Goal: Information Seeking & Learning: Check status

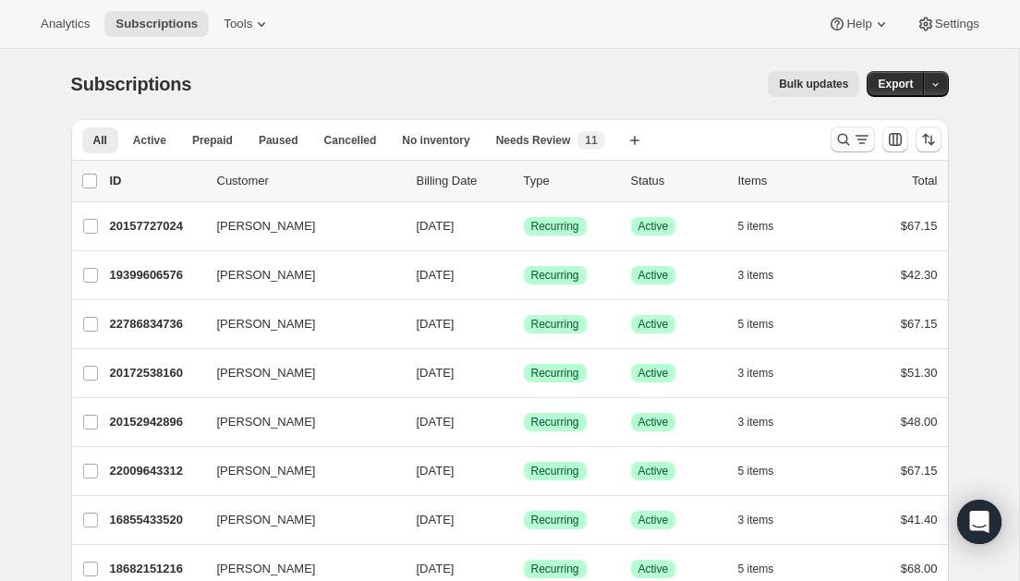
click at [847, 140] on icon "Search and filter results" at bounding box center [844, 139] width 18 height 18
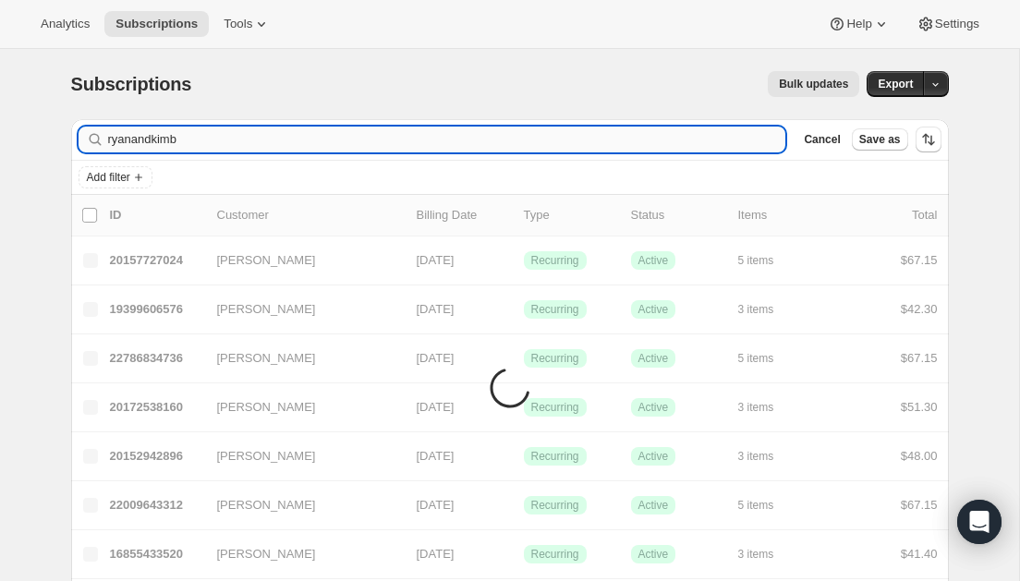
type input "ryanandkimb"
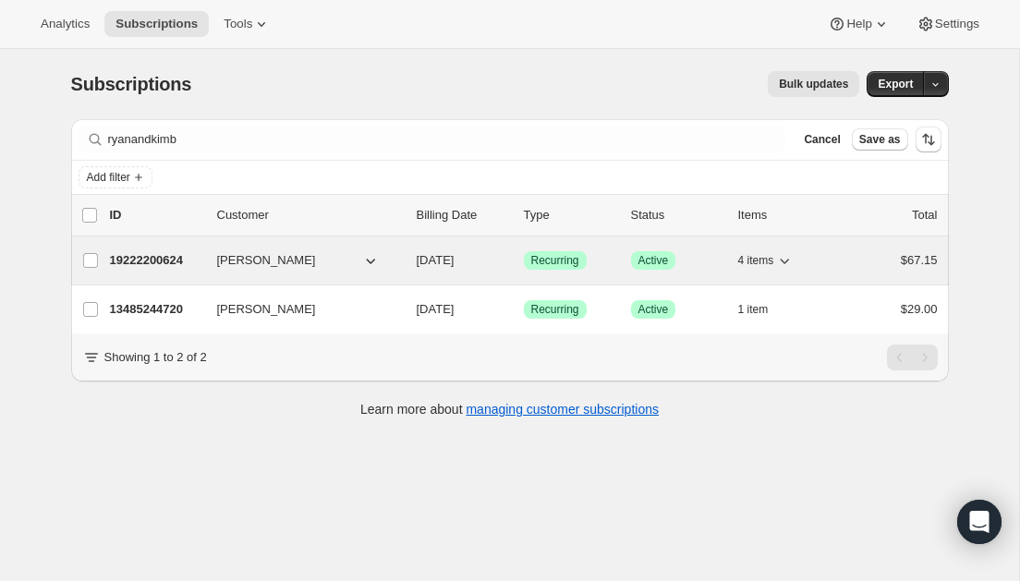
click at [154, 261] on p "19222200624" at bounding box center [156, 260] width 92 height 18
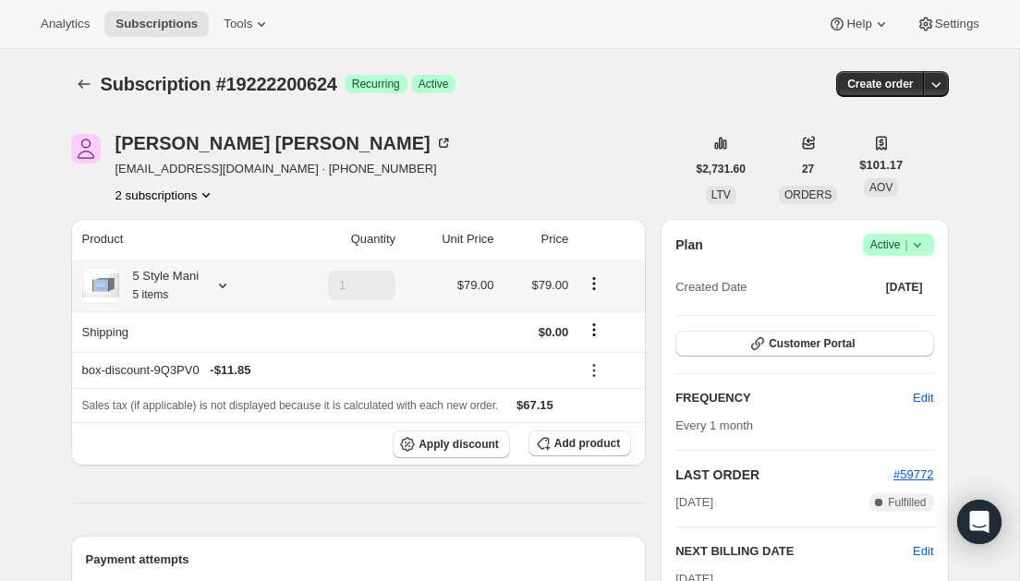
click at [220, 287] on icon at bounding box center [222, 285] width 18 height 18
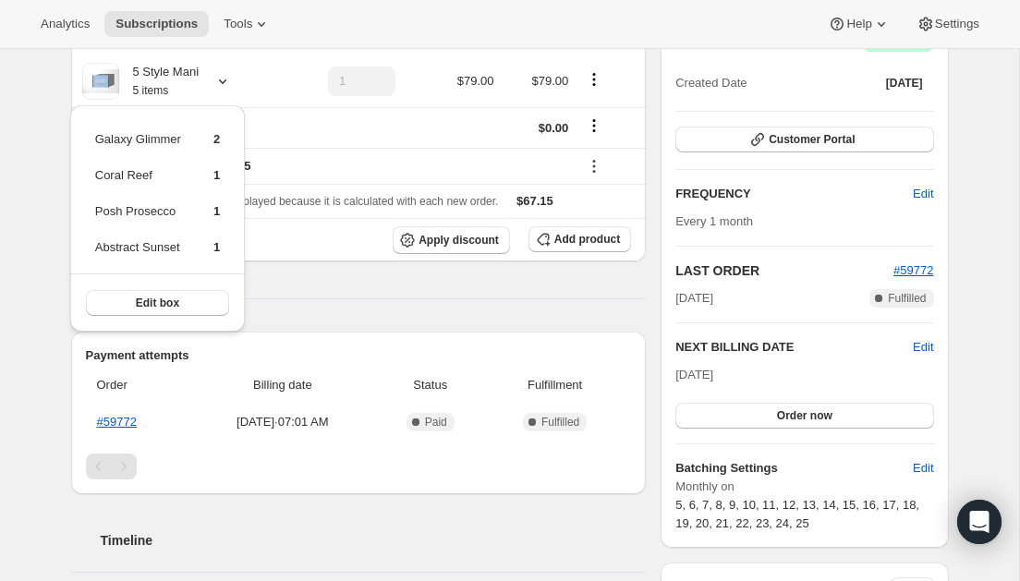
scroll to position [216, 0]
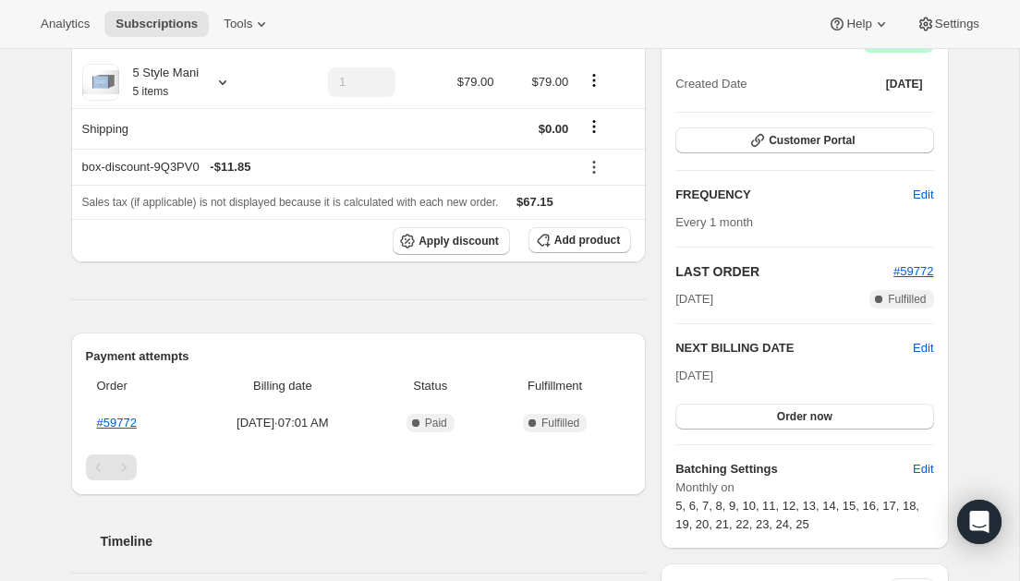
scroll to position [194, 0]
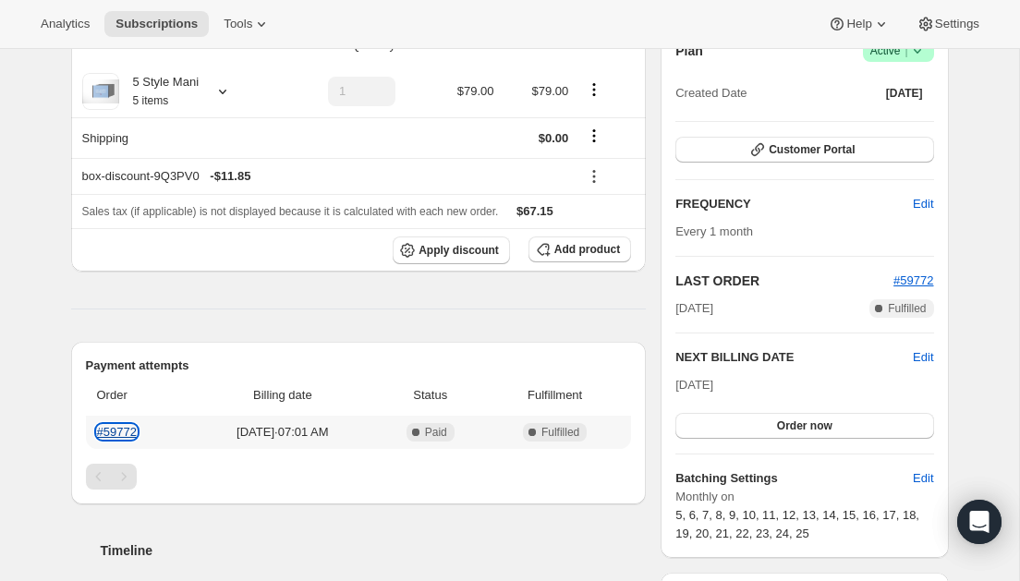
click at [122, 429] on link "#59772" at bounding box center [117, 432] width 40 height 14
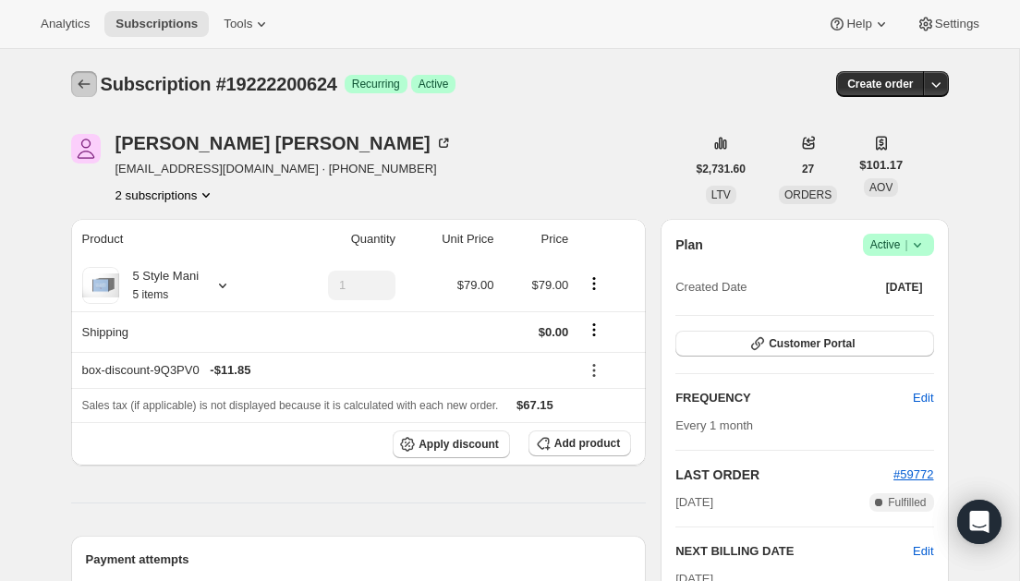
click at [83, 78] on icon "Subscriptions" at bounding box center [84, 84] width 18 height 18
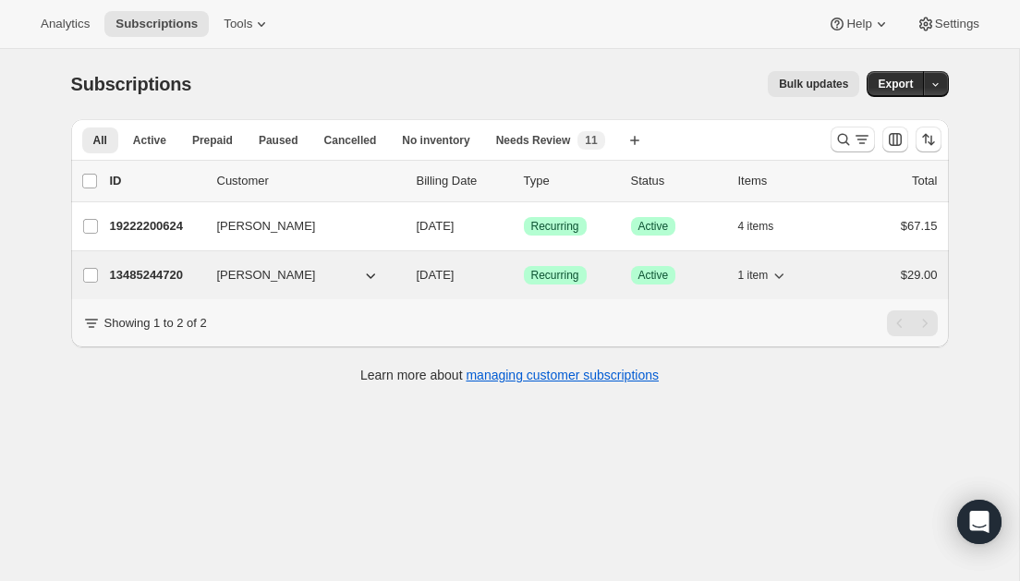
click at [201, 286] on div "13485244720 [PERSON_NAME] [DATE] Success Recurring Success Active 1 item $29.00" at bounding box center [524, 275] width 828 height 26
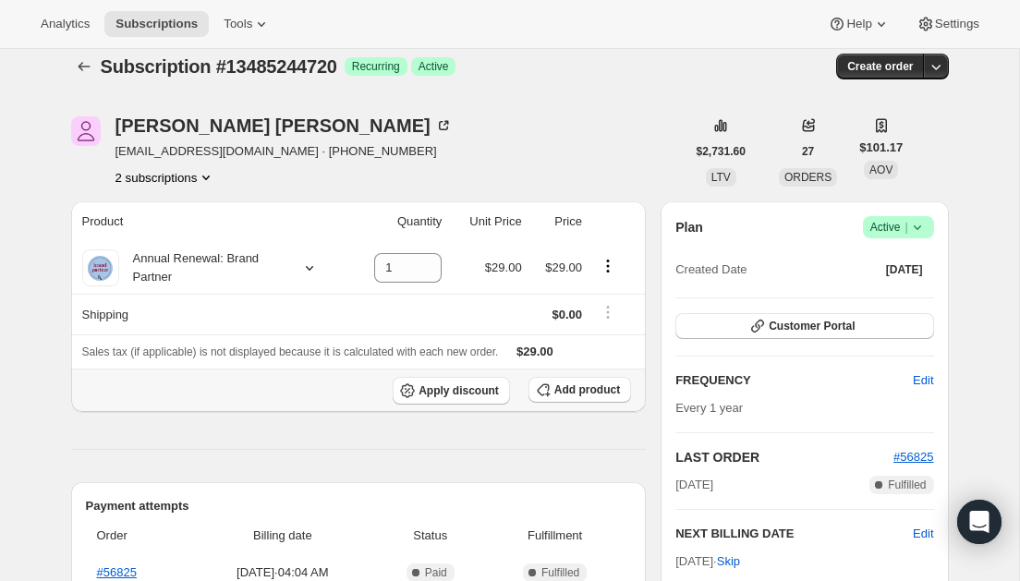
scroll to position [18, 0]
click at [85, 59] on icon "Subscriptions" at bounding box center [84, 65] width 18 height 18
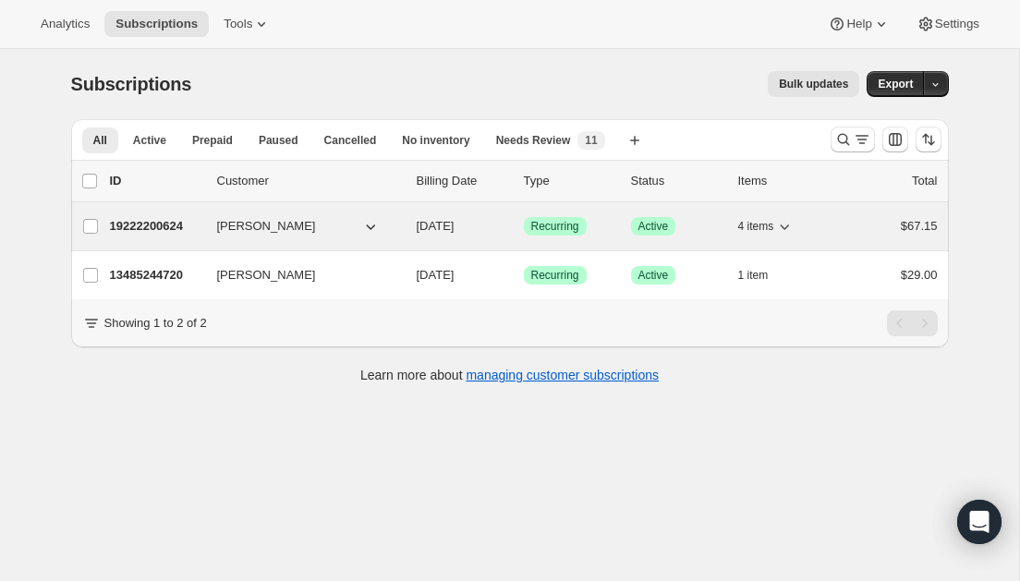
click at [197, 227] on p "19222200624" at bounding box center [156, 226] width 92 height 18
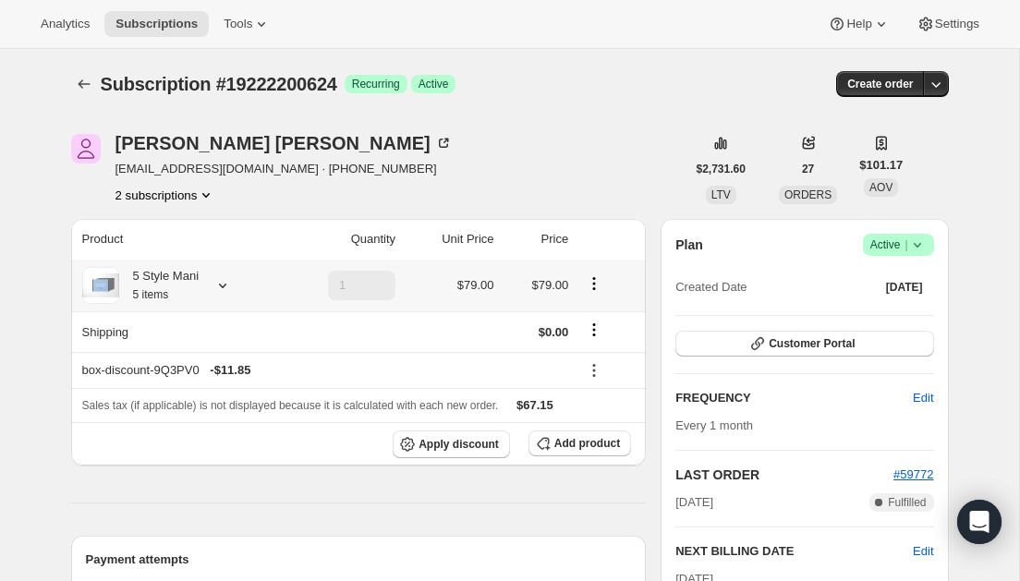
click at [226, 286] on icon at bounding box center [222, 286] width 7 height 5
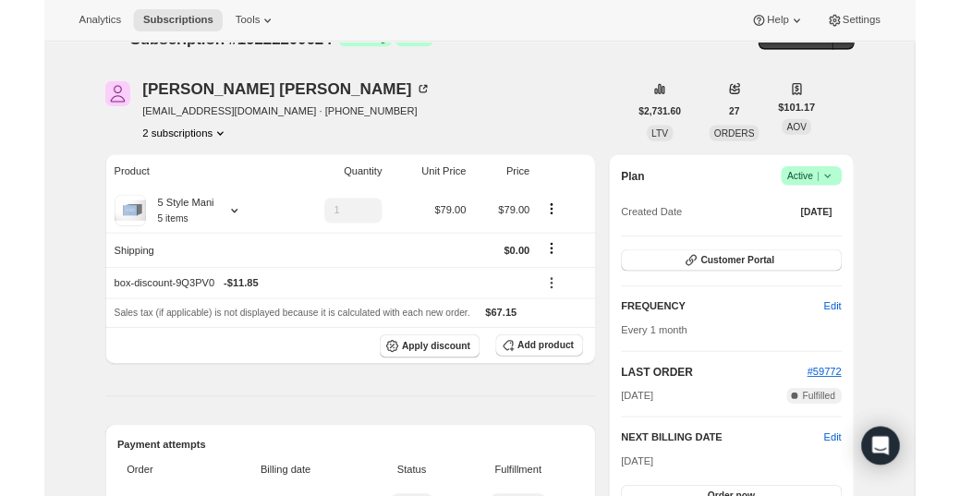
scroll to position [12, 0]
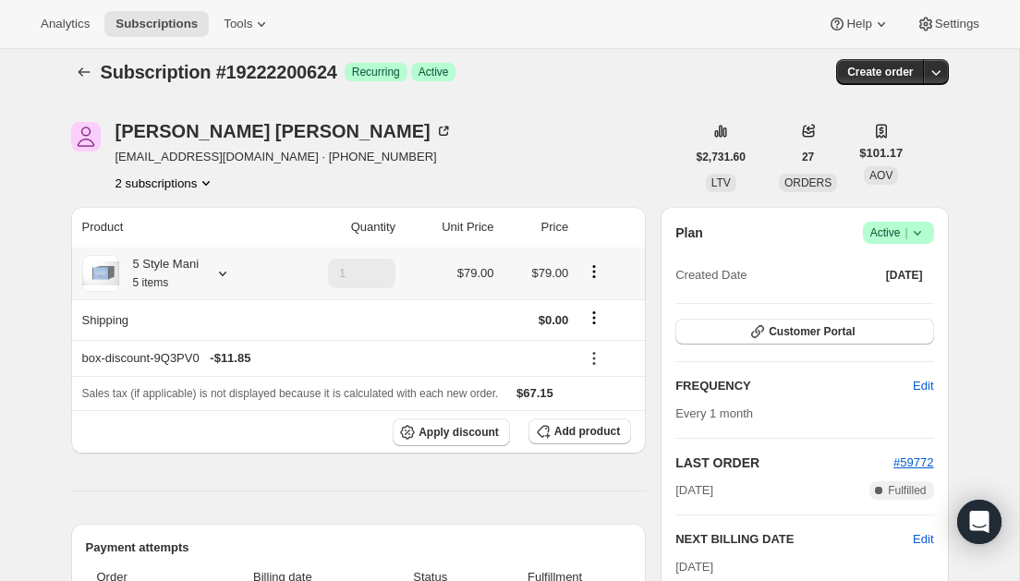
click at [212, 274] on div at bounding box center [219, 273] width 26 height 18
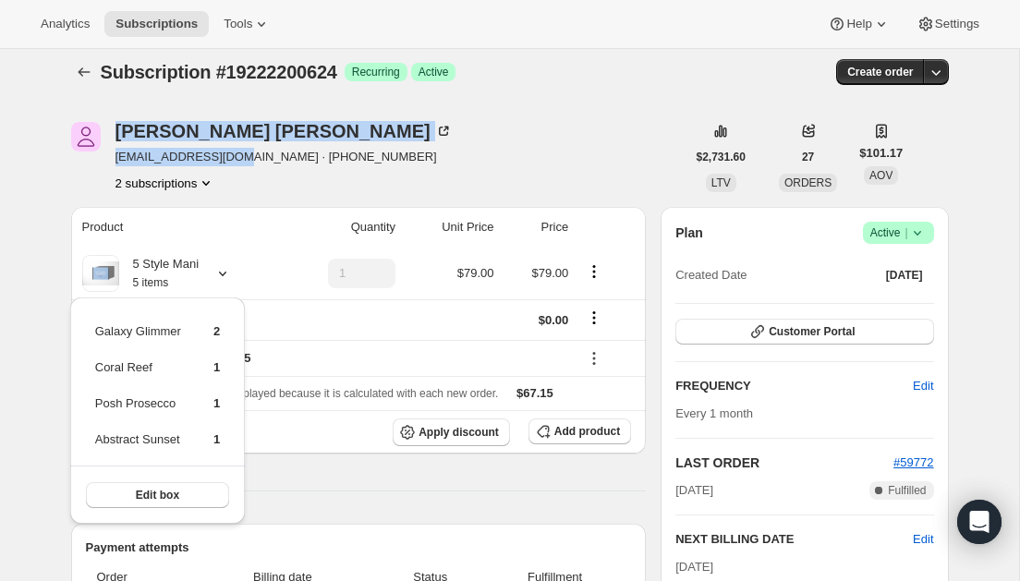
drag, startPoint x: 249, startPoint y: 161, endPoint x: 91, endPoint y: 164, distance: 158.1
click at [90, 164] on div "[PERSON_NAME] [EMAIL_ADDRESS][DOMAIN_NAME] · [PHONE_NUMBER] 2 subscriptions" at bounding box center [378, 157] width 615 height 70
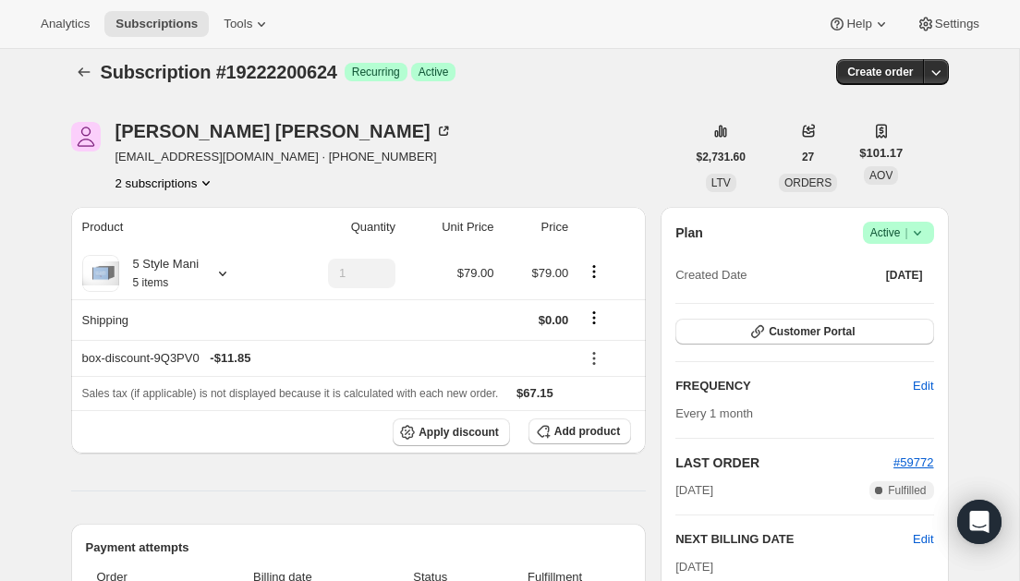
click at [89, 161] on div at bounding box center [86, 157] width 30 height 70
drag, startPoint x: 250, startPoint y: 161, endPoint x: 115, endPoint y: 159, distance: 134.9
click at [116, 159] on span "[EMAIL_ADDRESS][DOMAIN_NAME] · [PHONE_NUMBER]" at bounding box center [284, 157] width 337 height 18
copy span "[EMAIL_ADDRESS][DOMAIN_NAME]"
click at [227, 272] on icon at bounding box center [222, 273] width 18 height 18
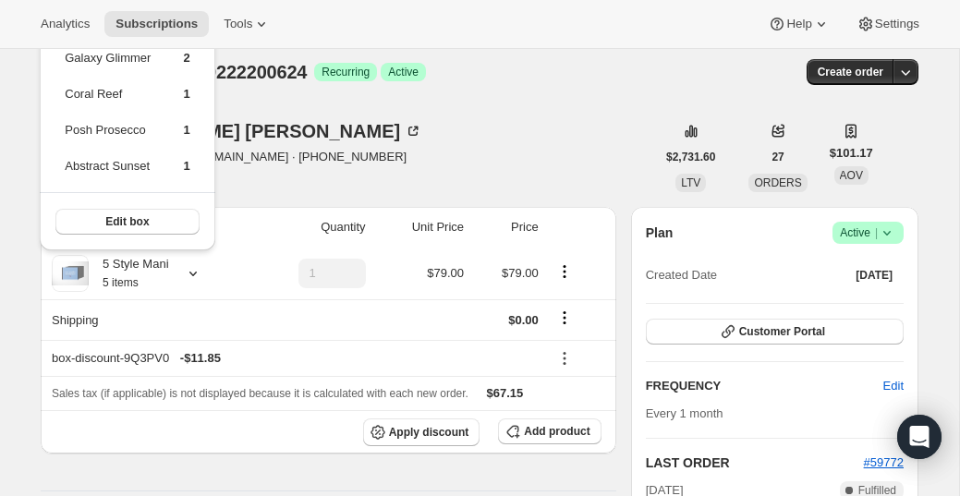
click at [385, 129] on div "[PERSON_NAME] [EMAIL_ADDRESS][DOMAIN_NAME] · [PHONE_NUMBER] 2 subscriptions" at bounding box center [348, 157] width 615 height 70
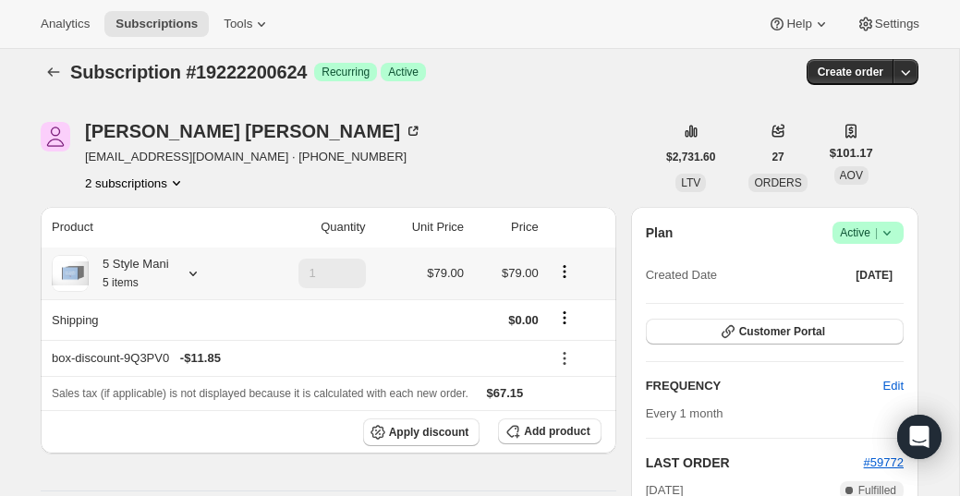
click at [196, 273] on icon at bounding box center [193, 273] width 18 height 18
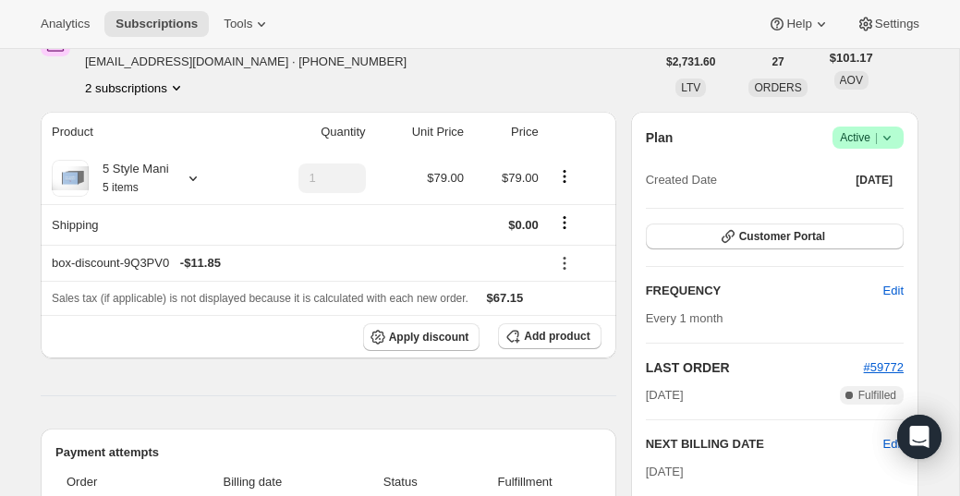
scroll to position [113, 0]
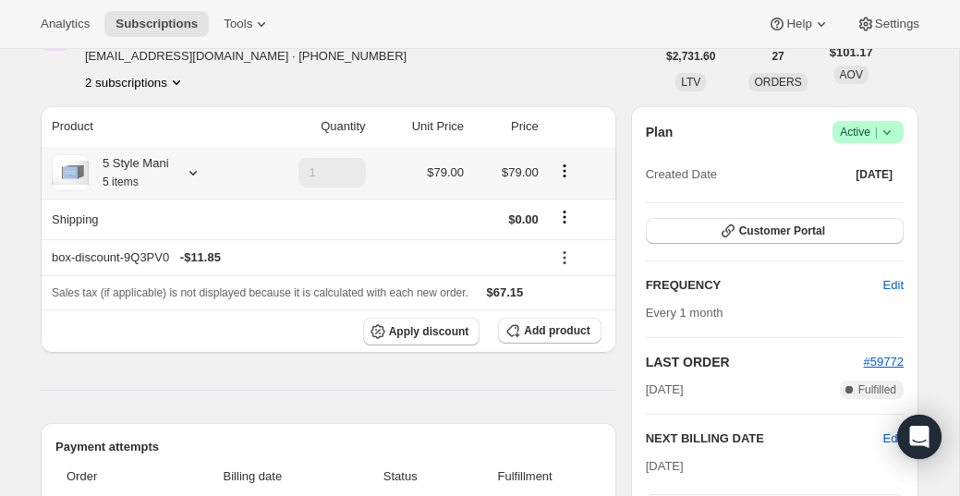
click at [193, 175] on icon at bounding box center [193, 173] width 18 height 18
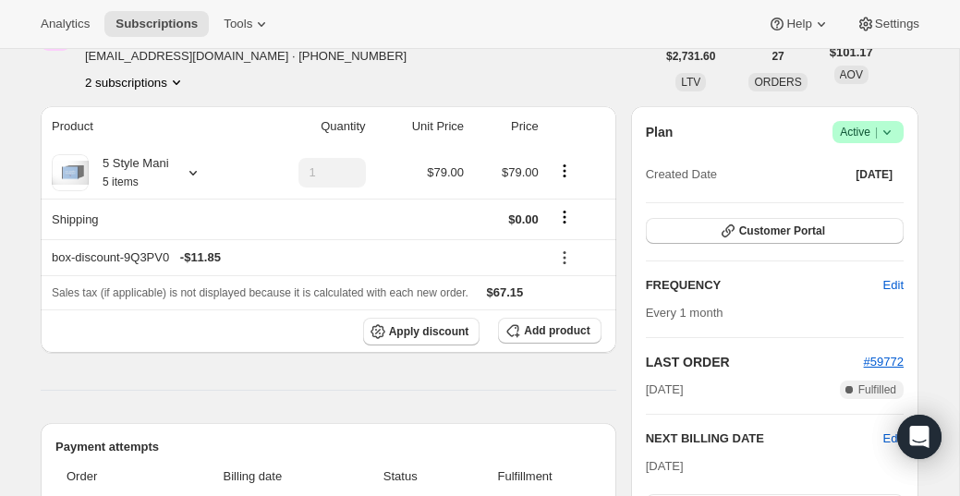
scroll to position [0, 0]
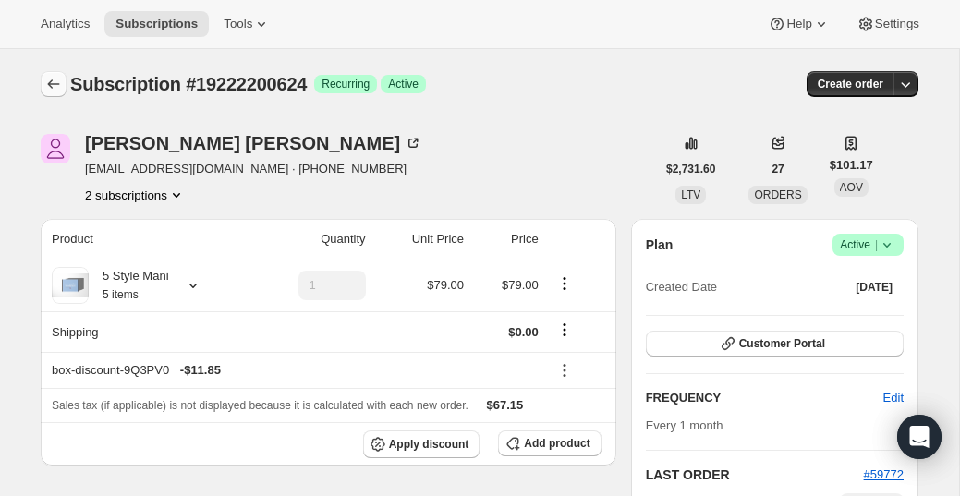
click at [50, 78] on icon "Subscriptions" at bounding box center [53, 84] width 18 height 18
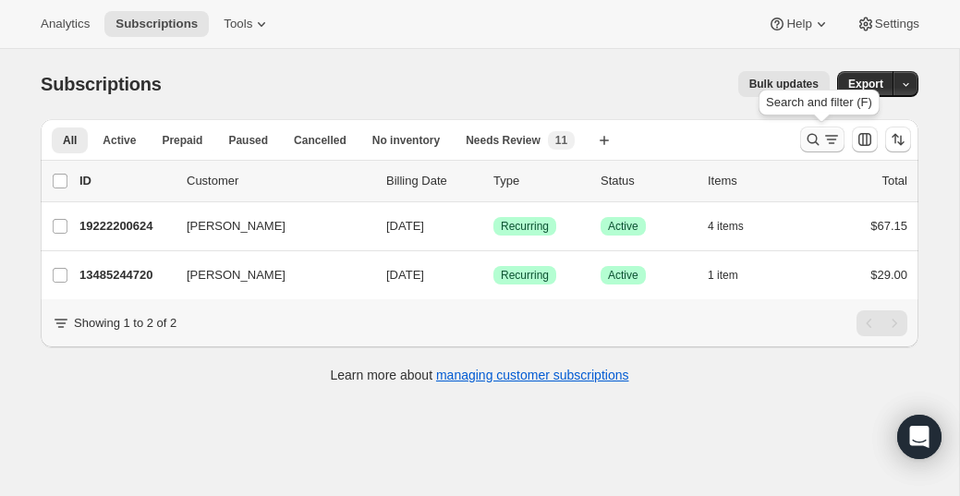
click at [811, 140] on icon "Search and filter results" at bounding box center [813, 139] width 18 height 18
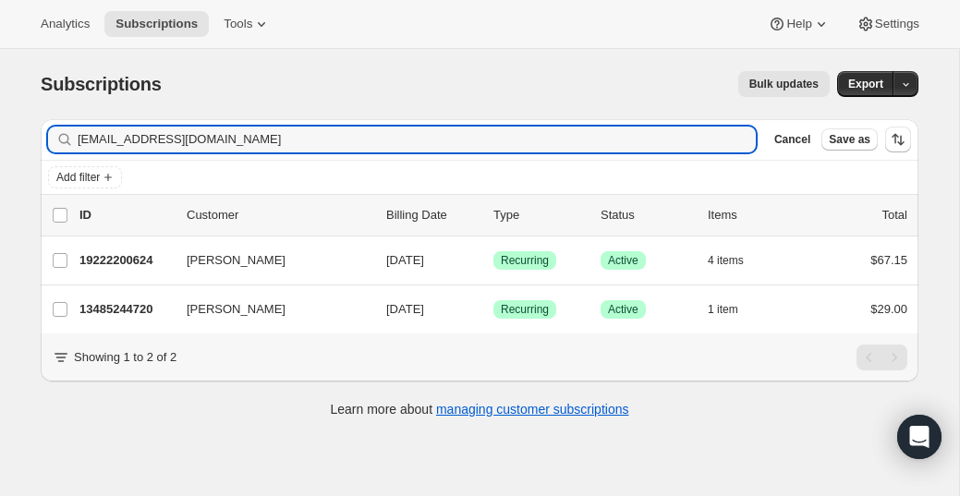
type input "[EMAIL_ADDRESS][DOMAIN_NAME]"
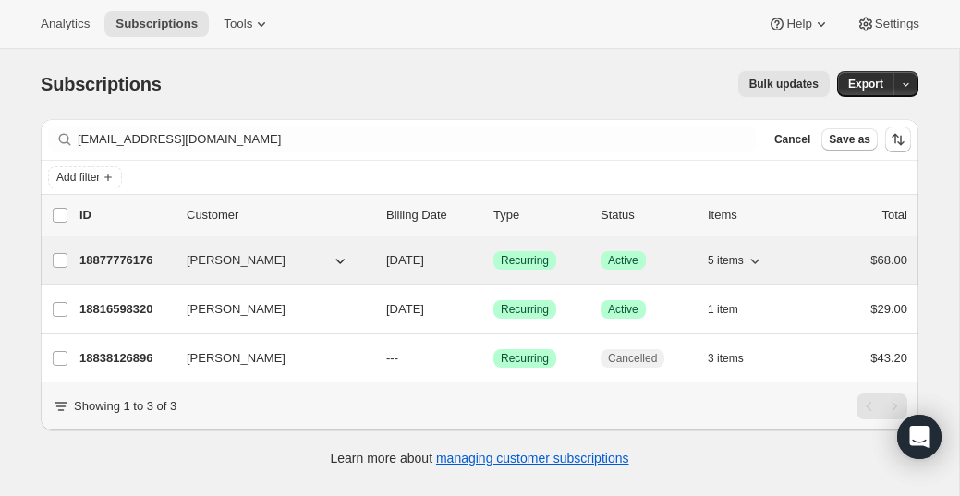
click at [126, 255] on p "18877776176" at bounding box center [125, 260] width 92 height 18
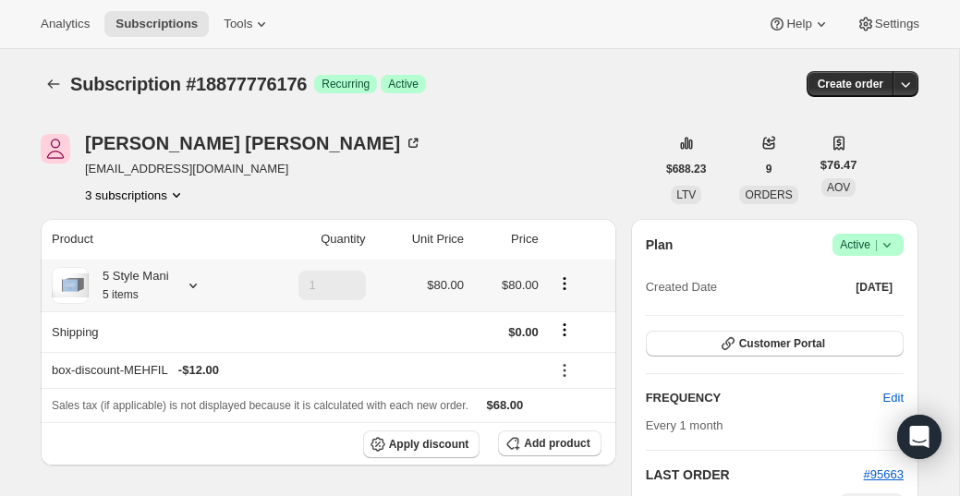
click at [195, 286] on icon at bounding box center [192, 286] width 7 height 5
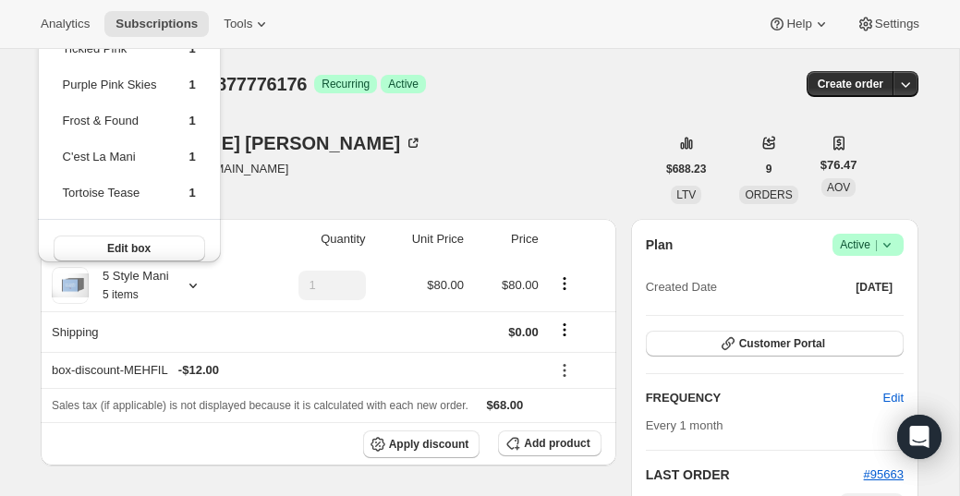
click at [314, 172] on div "[PERSON_NAME] [EMAIL_ADDRESS][DOMAIN_NAME] 3 subscriptions" at bounding box center [348, 169] width 615 height 70
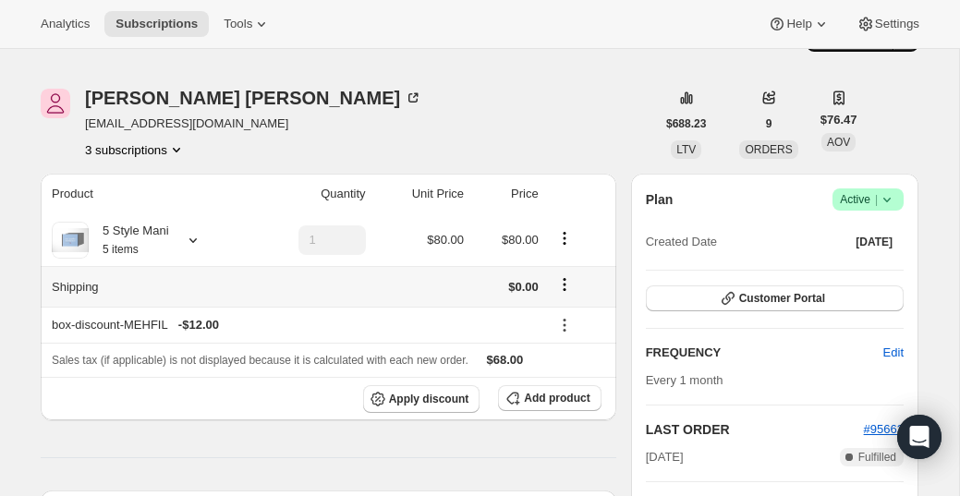
scroll to position [155, 0]
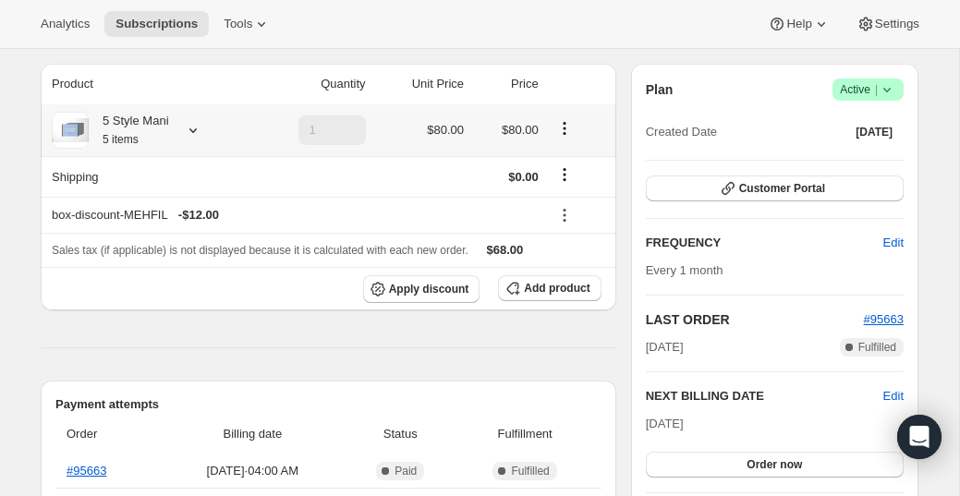
click at [192, 127] on icon at bounding box center [193, 130] width 18 height 18
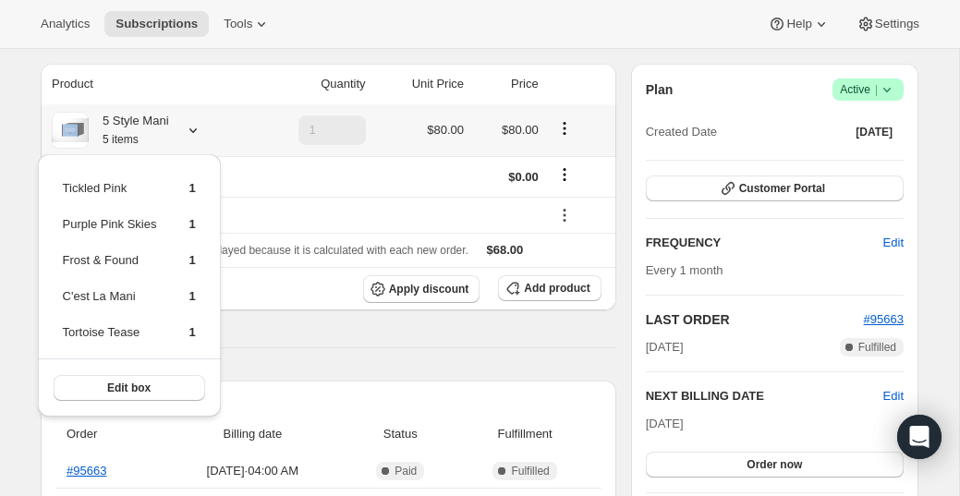
click at [195, 295] on span "1" at bounding box center [192, 296] width 6 height 14
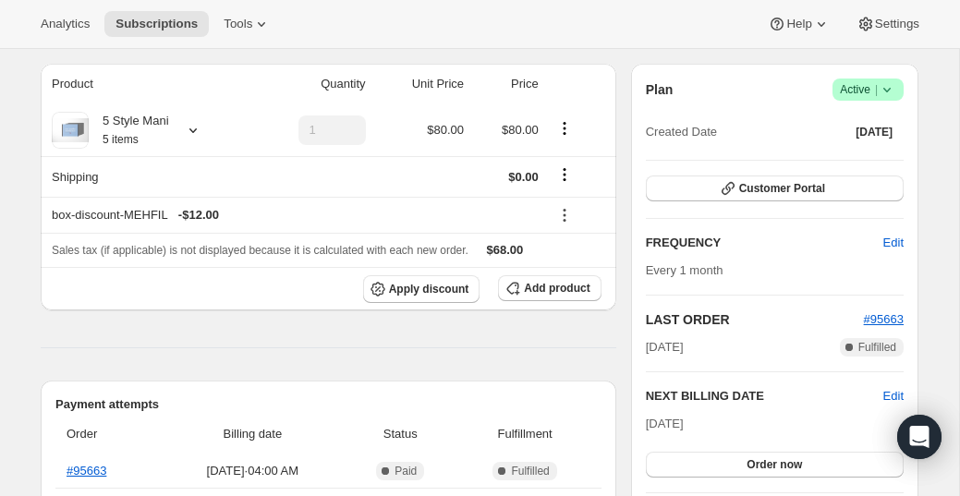
scroll to position [0, 0]
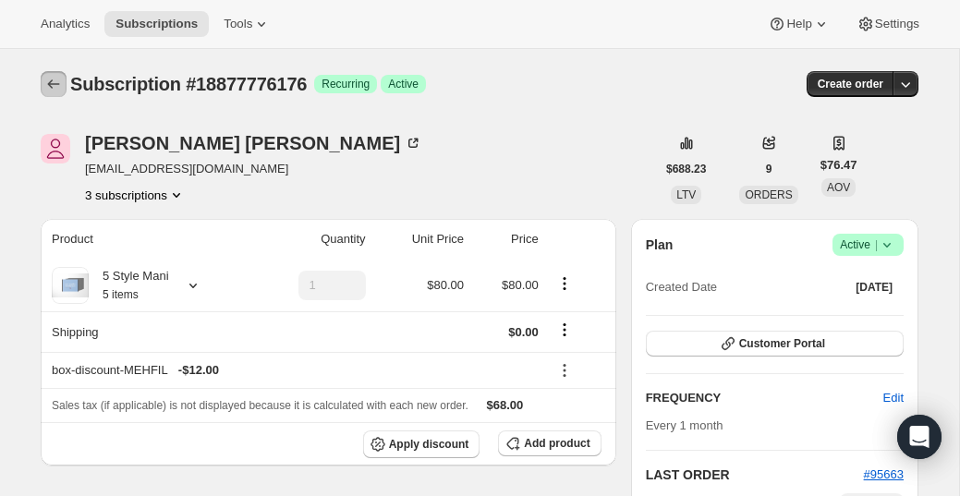
click at [43, 84] on button "Subscriptions" at bounding box center [54, 84] width 26 height 26
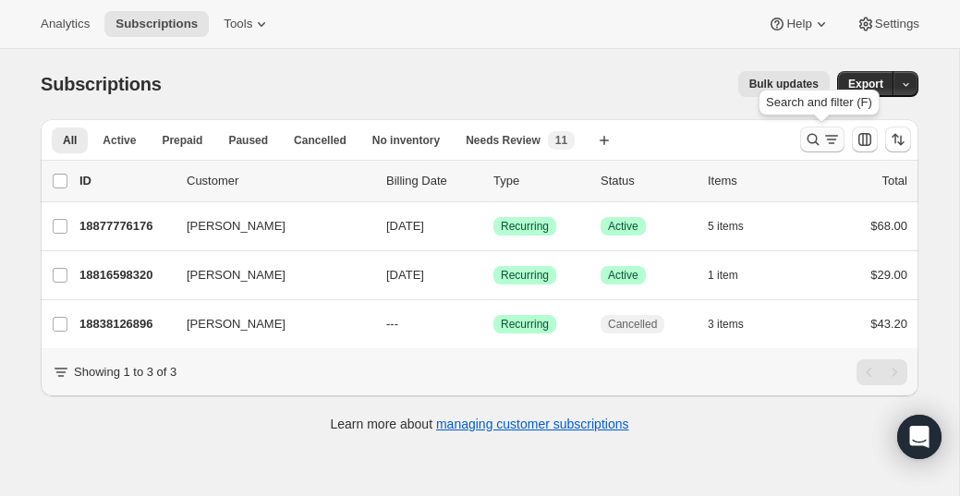
click at [810, 134] on icon "Search and filter results" at bounding box center [813, 139] width 18 height 18
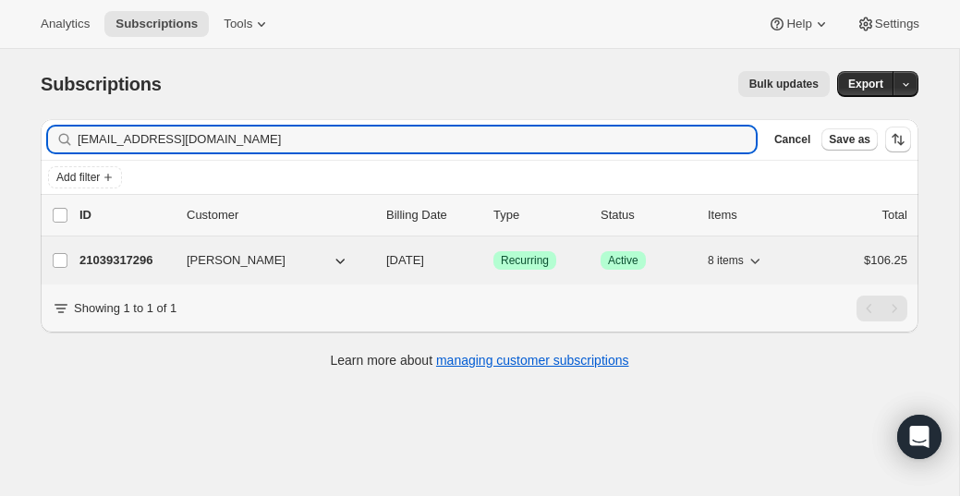
type input "[EMAIL_ADDRESS][DOMAIN_NAME]"
click at [180, 271] on div "21039317296 [PERSON_NAME] [DATE] Success Recurring Success Active 8 items $106.…" at bounding box center [493, 261] width 828 height 26
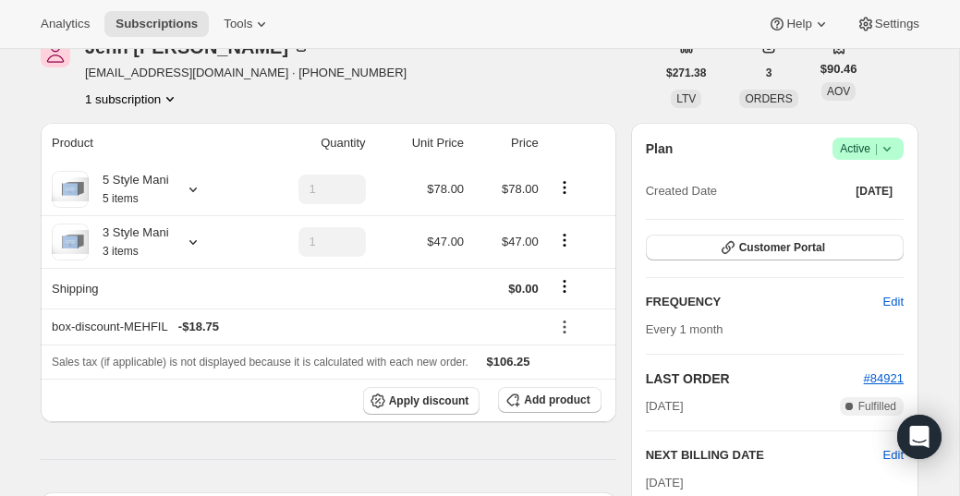
scroll to position [107, 0]
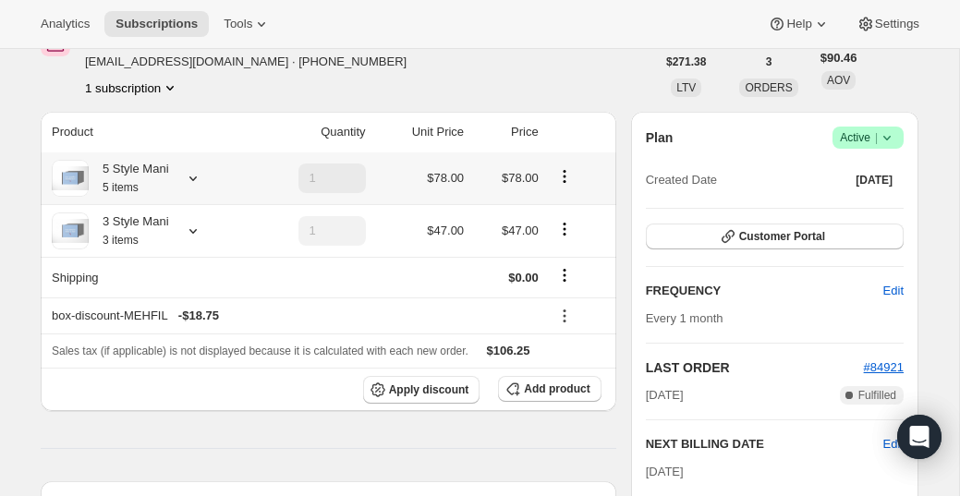
click at [202, 183] on icon at bounding box center [193, 178] width 18 height 18
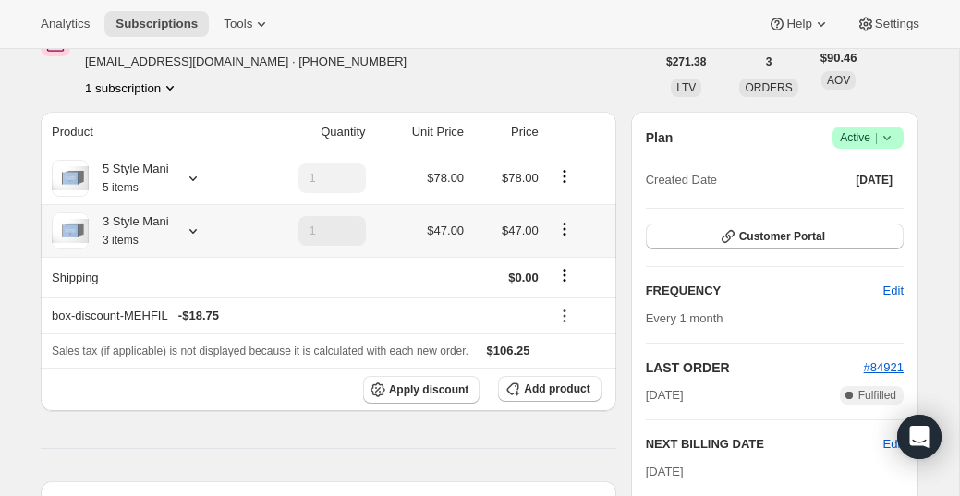
click at [189, 223] on icon at bounding box center [193, 231] width 18 height 18
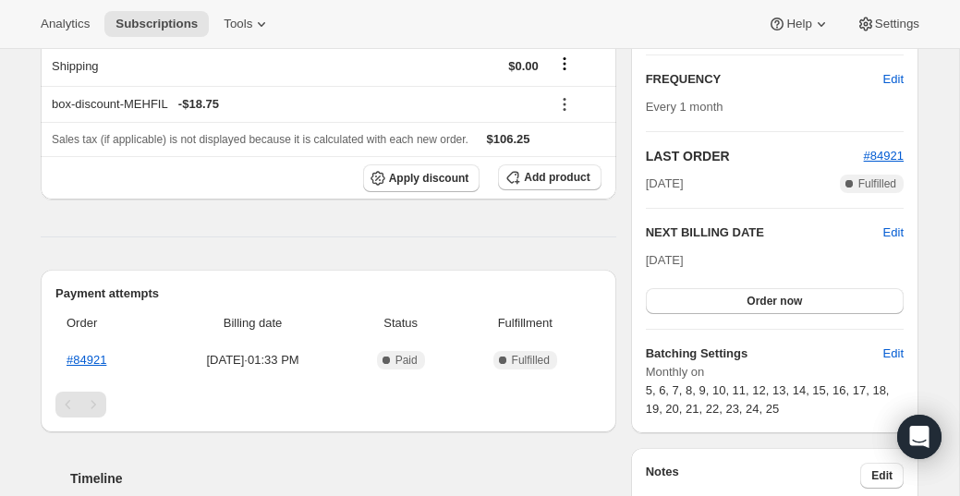
scroll to position [335, 0]
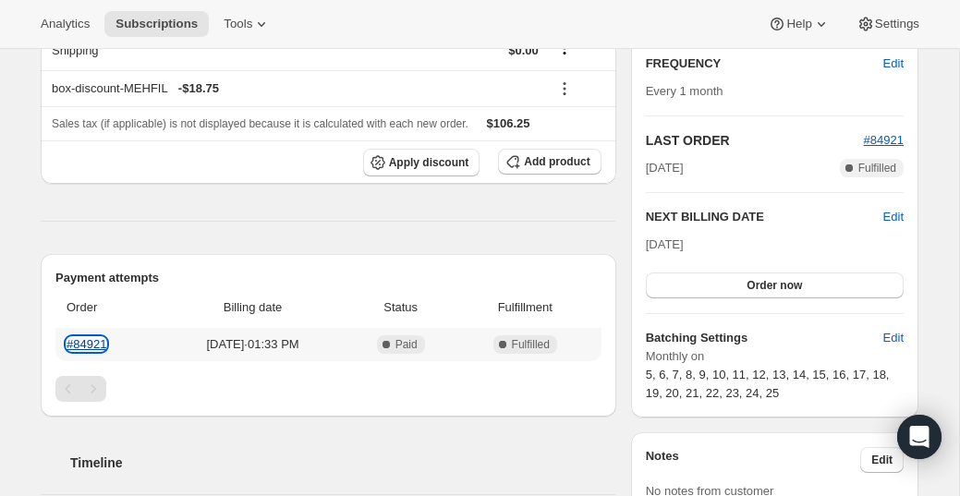
click at [90, 345] on link "#84921" at bounding box center [87, 344] width 40 height 14
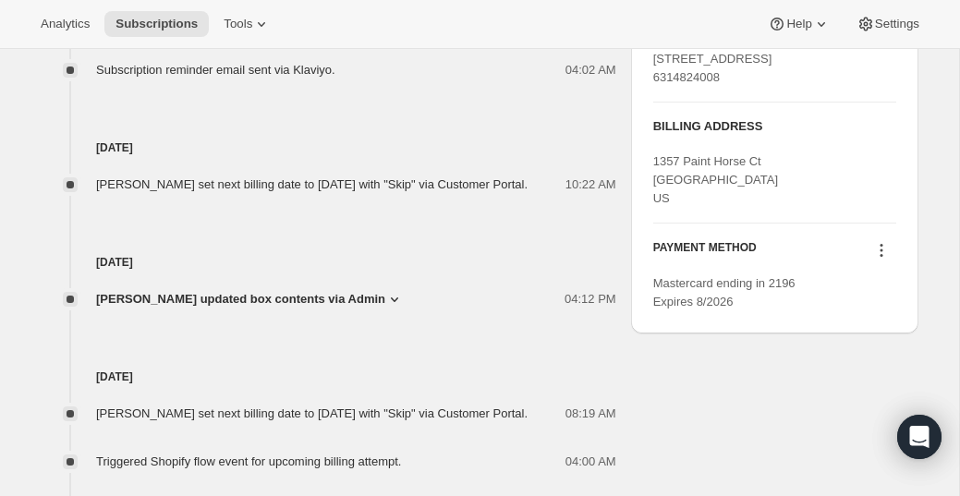
scroll to position [910, 0]
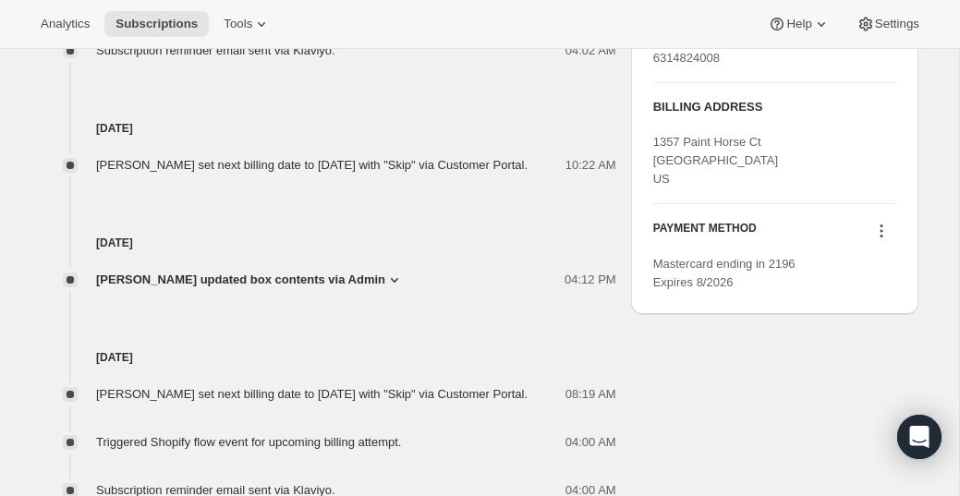
click at [385, 289] on icon at bounding box center [394, 280] width 18 height 18
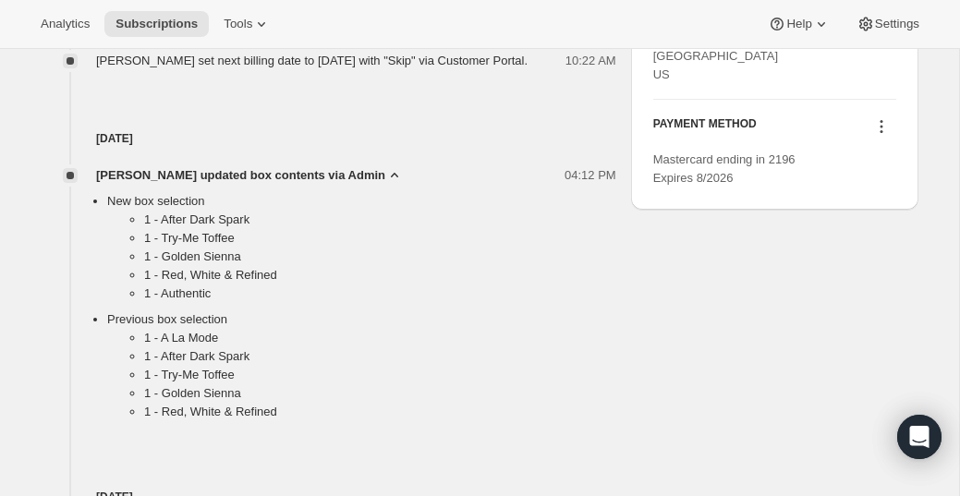
scroll to position [1016, 0]
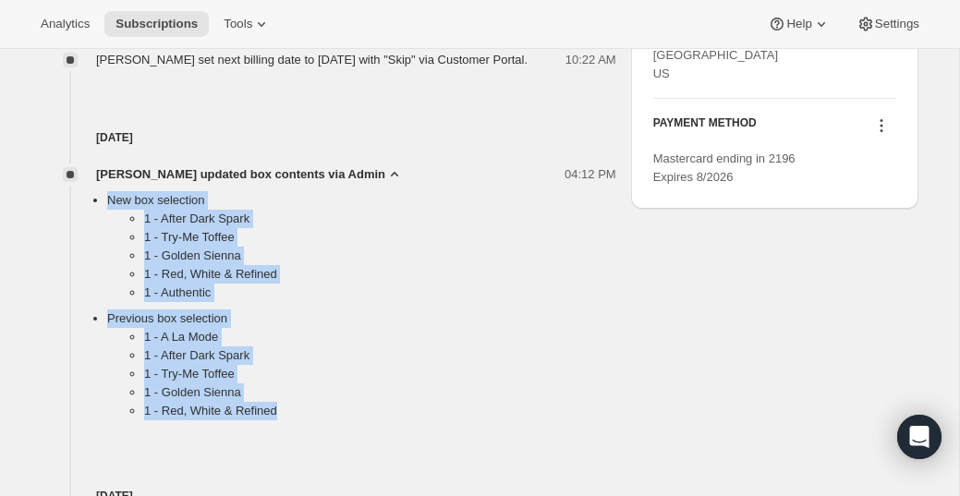
drag, startPoint x: 311, startPoint y: 432, endPoint x: 69, endPoint y: 204, distance: 332.1
click at [69, 204] on div "[DATE] [PERSON_NAME] updated box contents via Admin 04:12 PM New box selection …" at bounding box center [329, 248] width 576 height 359
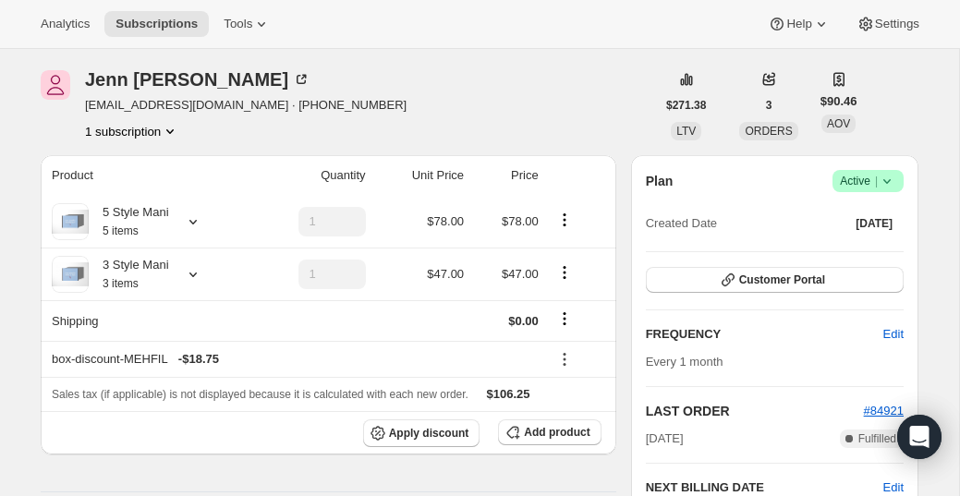
scroll to position [32, 0]
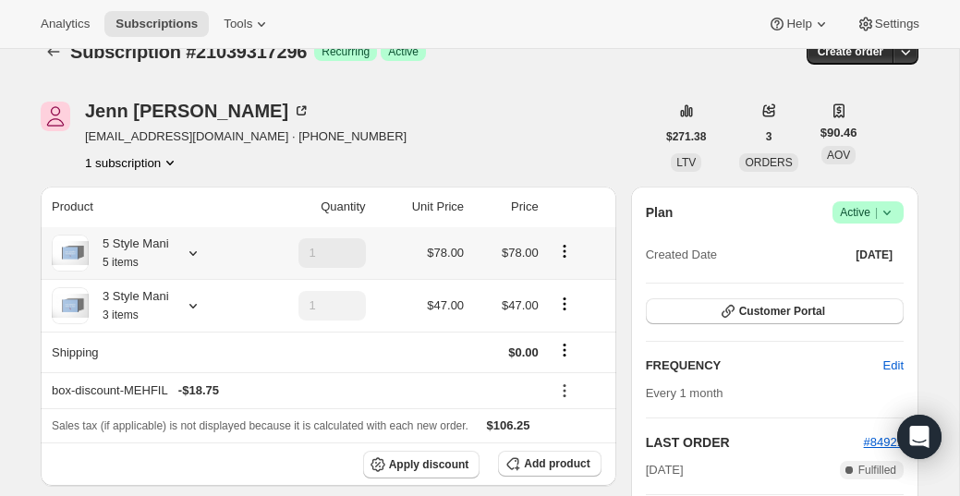
click at [188, 247] on icon at bounding box center [193, 253] width 18 height 18
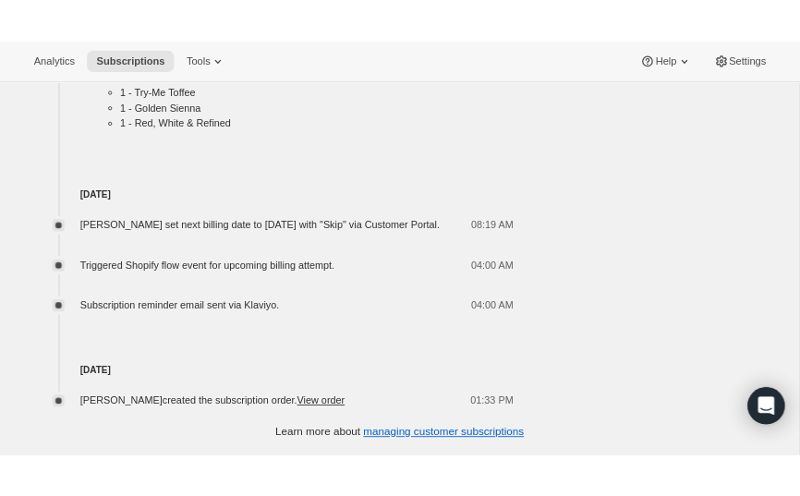
scroll to position [1331, 0]
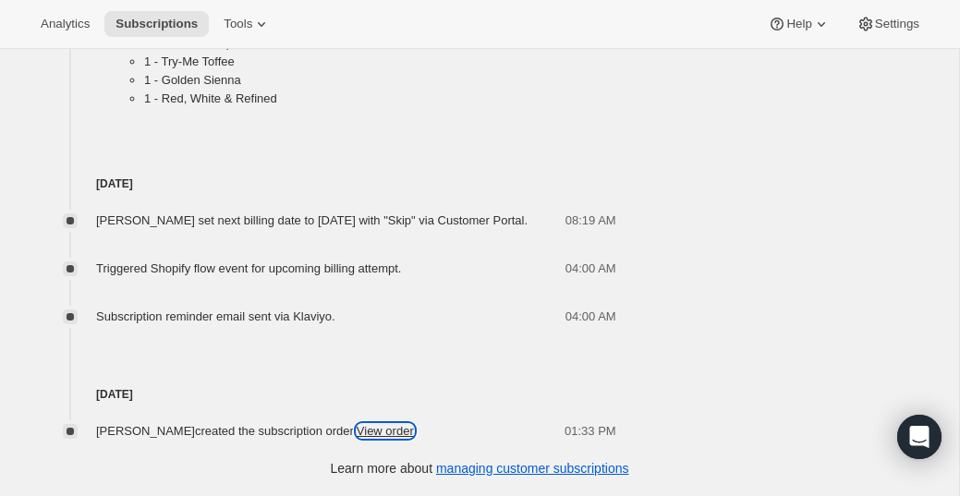
click at [367, 438] on link "View order" at bounding box center [385, 431] width 57 height 14
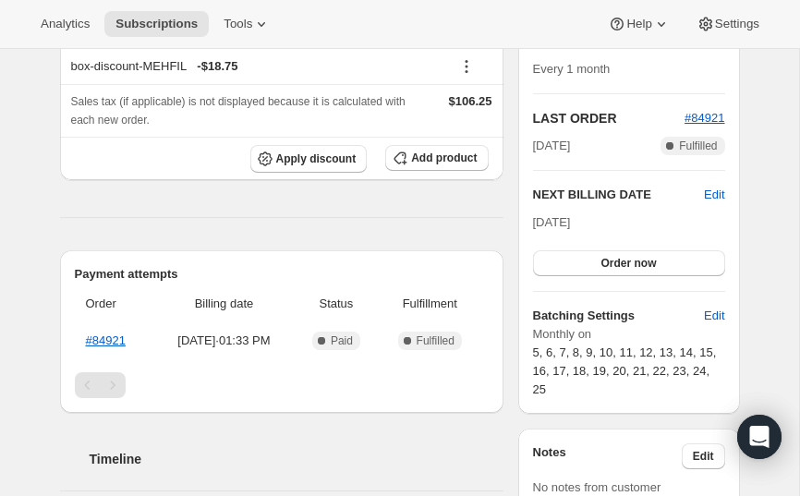
scroll to position [0, 0]
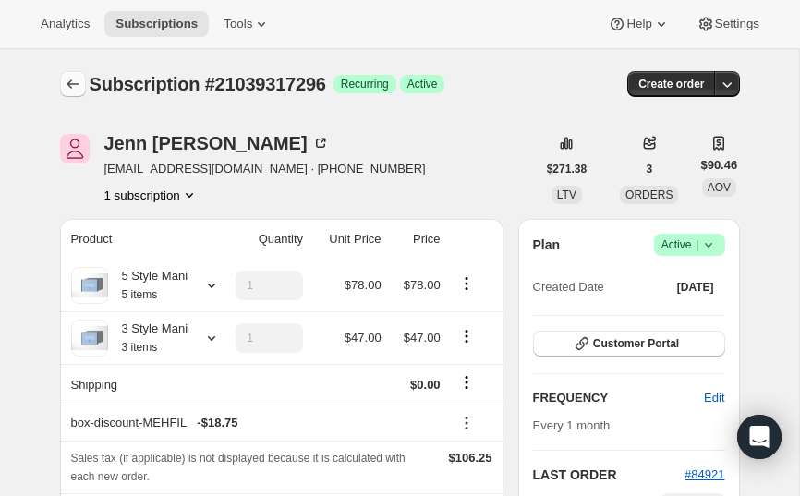
click at [60, 79] on button "Subscriptions" at bounding box center [73, 84] width 26 height 26
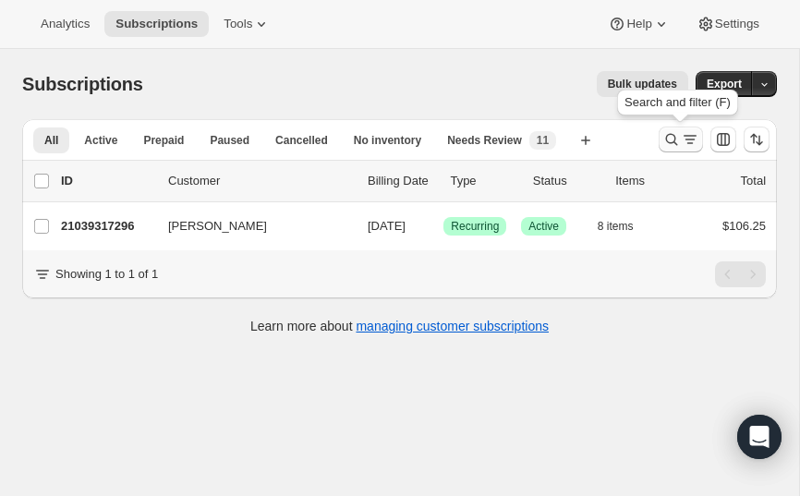
click at [665, 138] on icon "Search and filter results" at bounding box center [672, 139] width 18 height 18
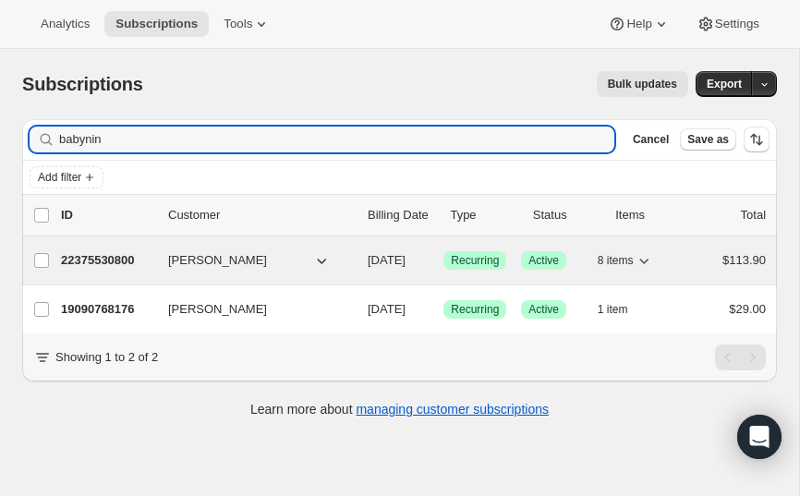
type input "babynin"
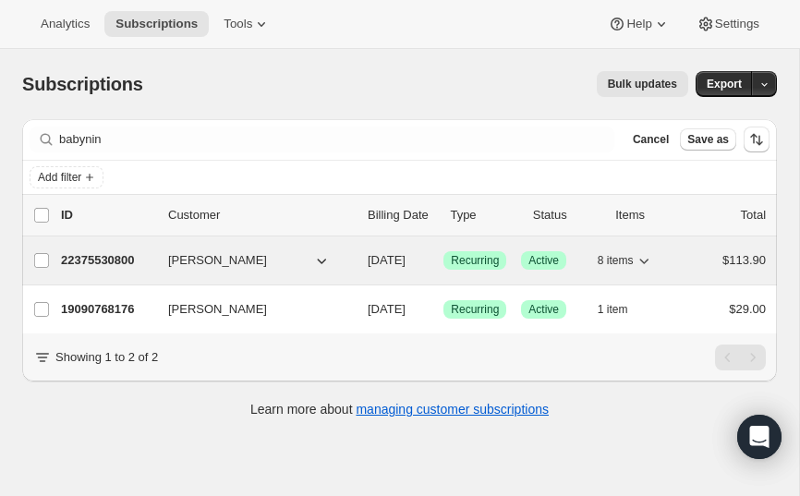
click at [153, 260] on div "22375530800 [PERSON_NAME] [DATE] Success Recurring Success Active 8 items $113.…" at bounding box center [413, 261] width 705 height 26
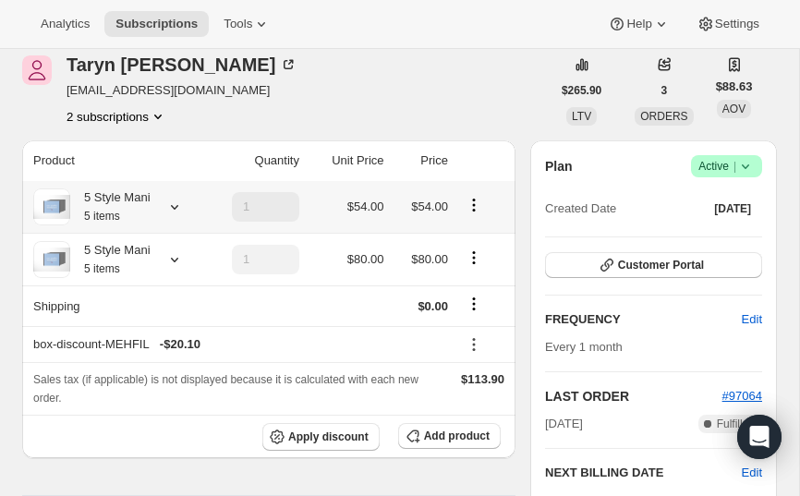
scroll to position [114, 0]
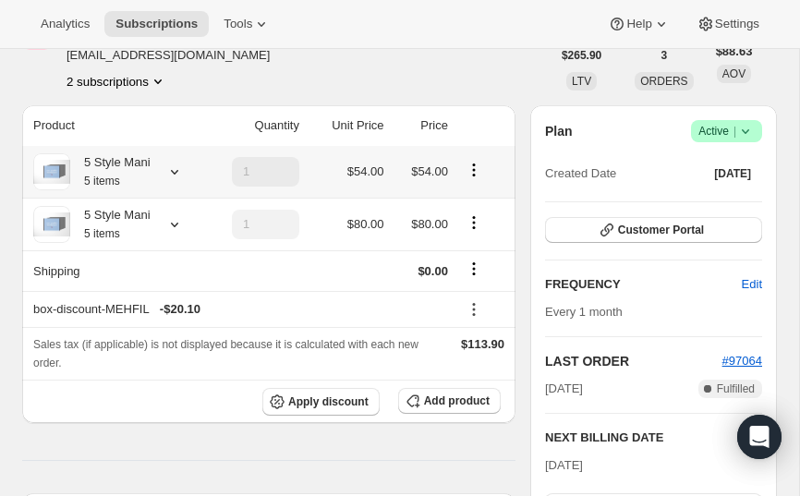
click at [182, 174] on icon at bounding box center [174, 172] width 18 height 18
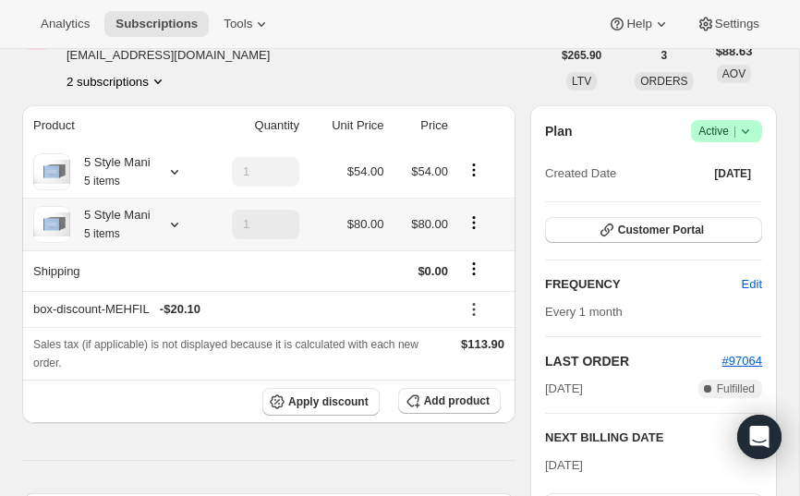
click at [179, 226] on icon at bounding box center [174, 224] width 18 height 18
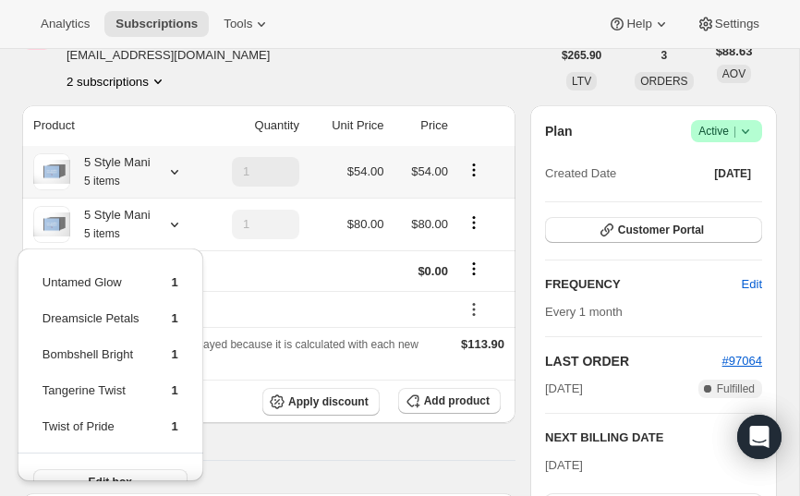
click at [176, 167] on icon at bounding box center [174, 172] width 18 height 18
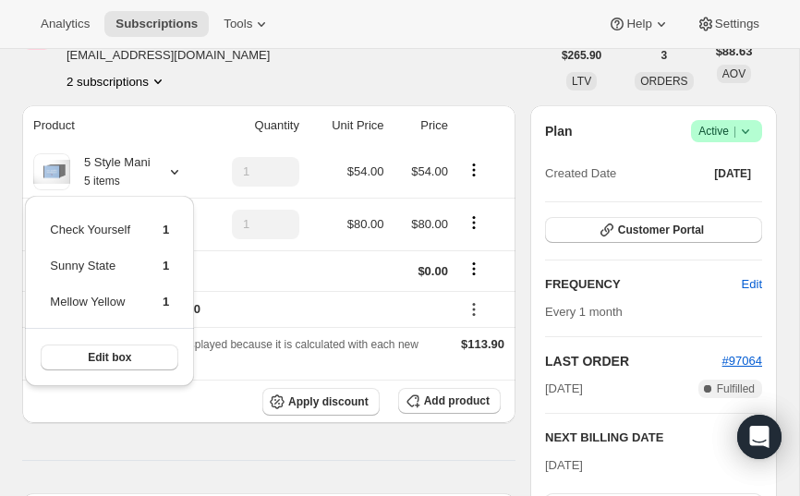
click at [224, 83] on div "[PERSON_NAME] [EMAIL_ADDRESS][DOMAIN_NAME] 2 subscriptions" at bounding box center [286, 55] width 529 height 70
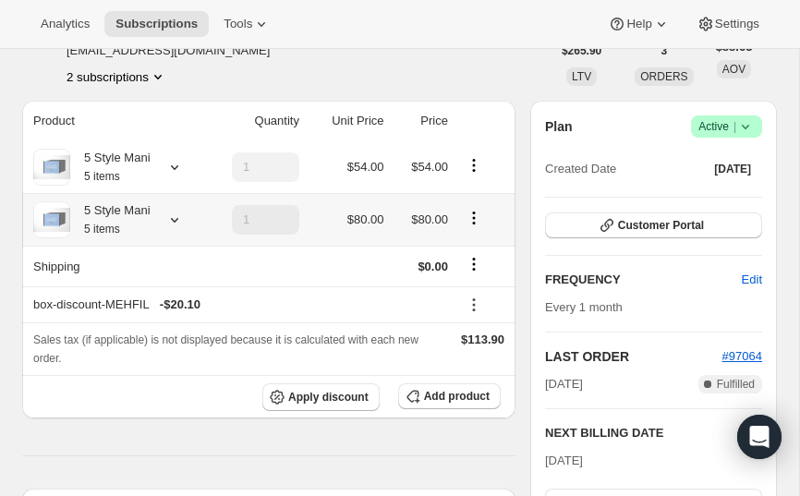
scroll to position [37, 0]
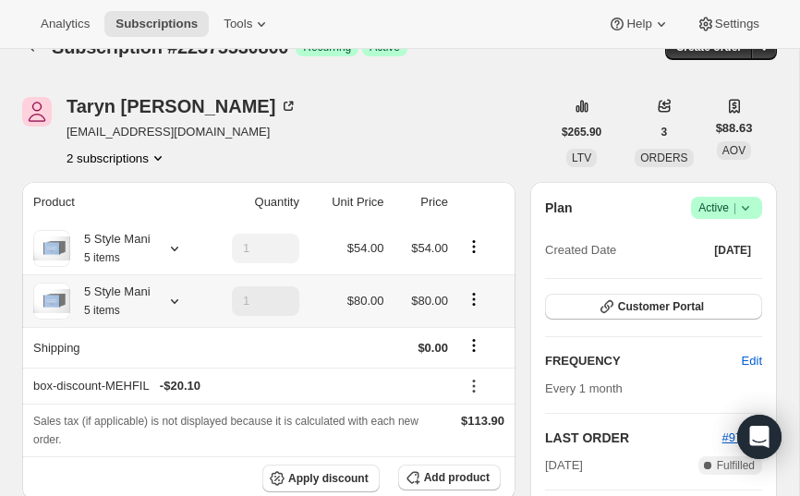
click at [171, 302] on icon at bounding box center [174, 301] width 18 height 18
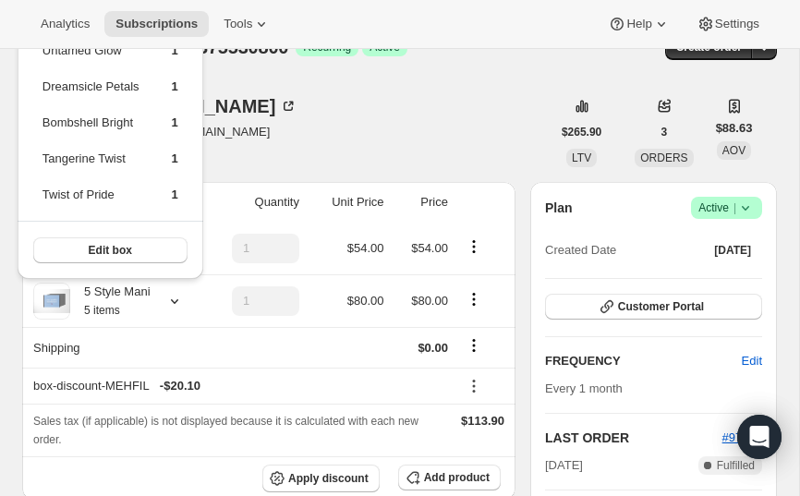
click at [286, 137] on div "[PERSON_NAME] [EMAIL_ADDRESS][DOMAIN_NAME] 2 subscriptions" at bounding box center [286, 132] width 529 height 70
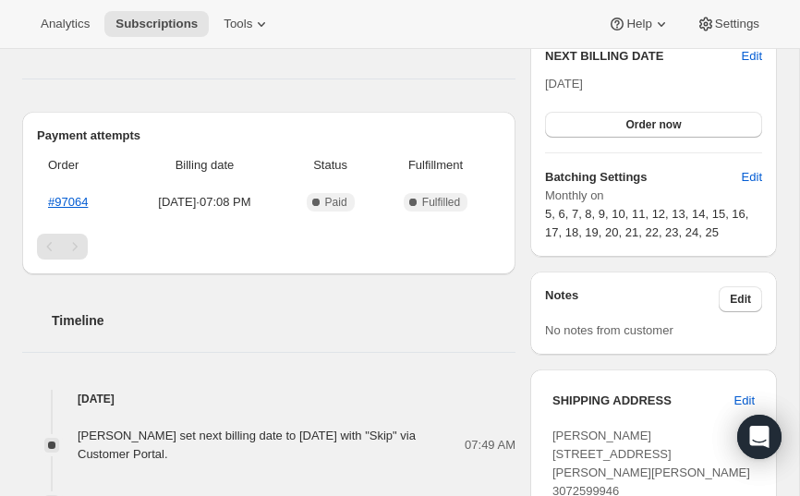
scroll to position [554, 0]
